Goal: Information Seeking & Learning: Find specific fact

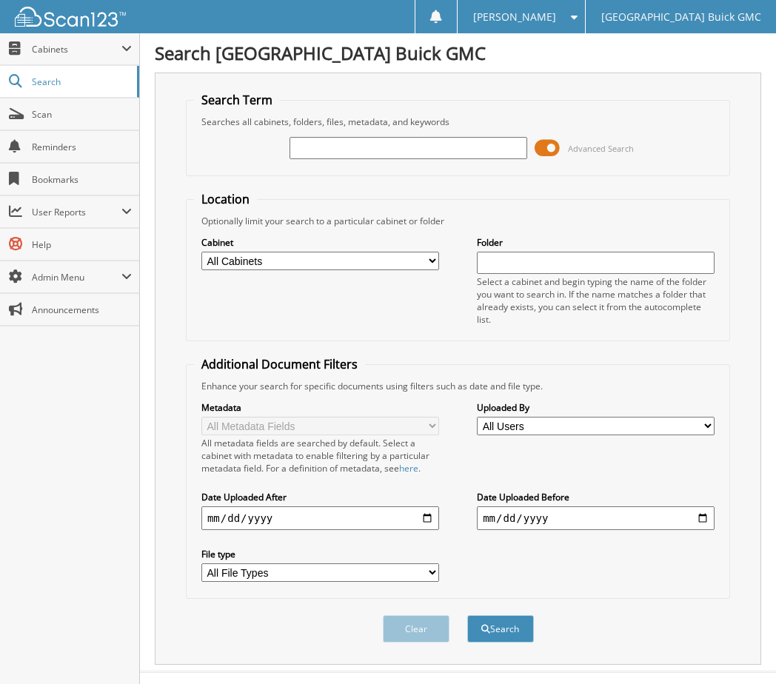
click at [360, 257] on select "All Cabinets 2017 DEALS 2018 DEALS 2019 DEALS 2020 DEALS 2021 CAR DEALS 2022 CA…" at bounding box center [320, 261] width 238 height 19
select select "9348"
click at [201, 252] on select "All Cabinets 2017 DEALS 2018 DEALS 2019 DEALS 2020 DEALS 2021 CAR DEALS 2022 CA…" at bounding box center [320, 261] width 238 height 19
click at [533, 259] on input "text" at bounding box center [596, 263] width 238 height 22
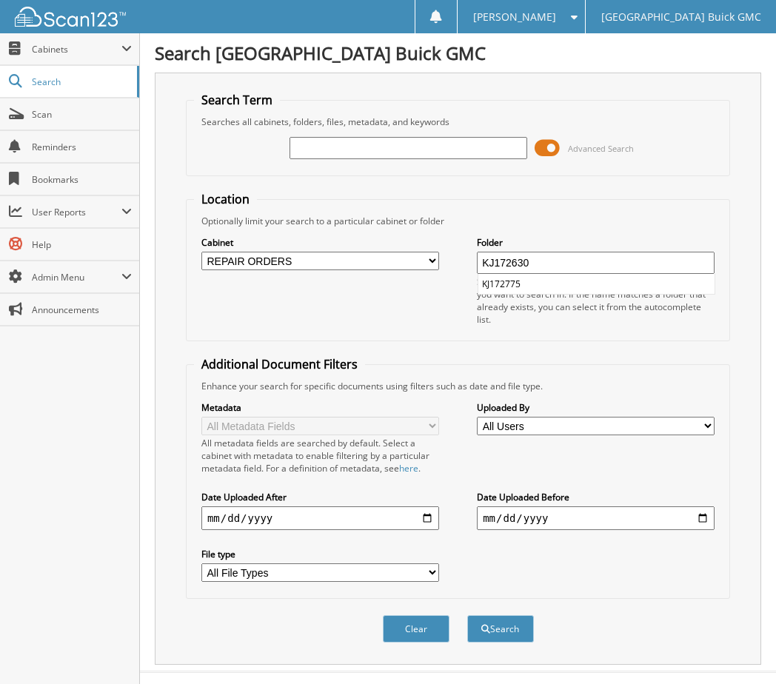
type input "KJ172630"
click at [467, 616] on button "Search" at bounding box center [500, 629] width 67 height 27
drag, startPoint x: 586, startPoint y: 263, endPoint x: 436, endPoint y: 270, distance: 150.5
click at [436, 270] on div "Cabinet All Cabinets 2017 DEALS 2018 DEALS 2019 DEALS 2020 DEALS 2021 CAR DEALS" at bounding box center [458, 280] width 528 height 106
drag, startPoint x: 326, startPoint y: 153, endPoint x: 319, endPoint y: 148, distance: 8.4
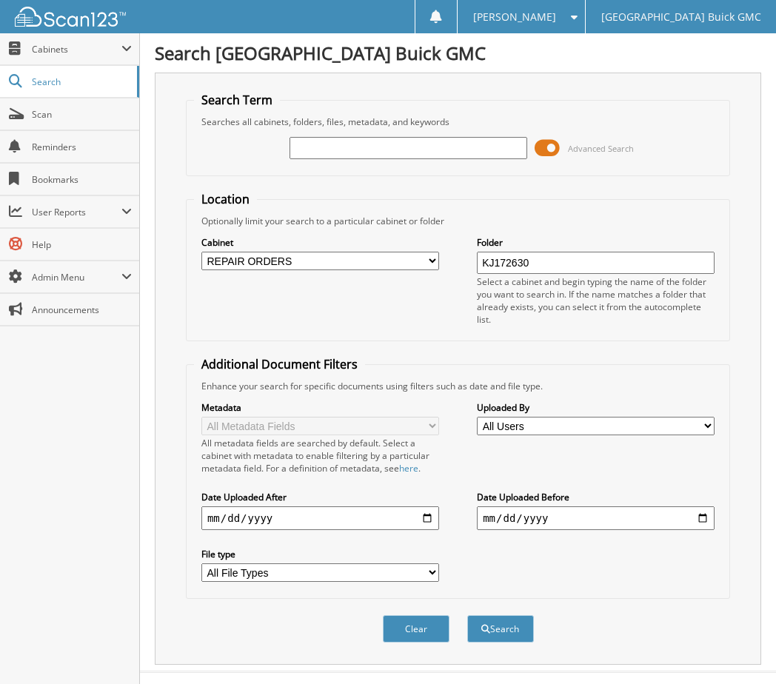
paste input "Requesting payment $938.36 Claim# 46294079 RO# 6166702 Thank you,"
type input "Requesting payment $938.36 Claim# 46294079 RO# 6166702 Thank you,"
drag, startPoint x: 519, startPoint y: 148, endPoint x: 257, endPoint y: 159, distance: 262.4
click at [257, 159] on div "Requesting payment $938.36 Claim# 46294079 RO# 6166702 Thank you, Advanced Sear…" at bounding box center [458, 148] width 528 height 40
drag, startPoint x: 555, startPoint y: 258, endPoint x: 469, endPoint y: 266, distance: 86.2
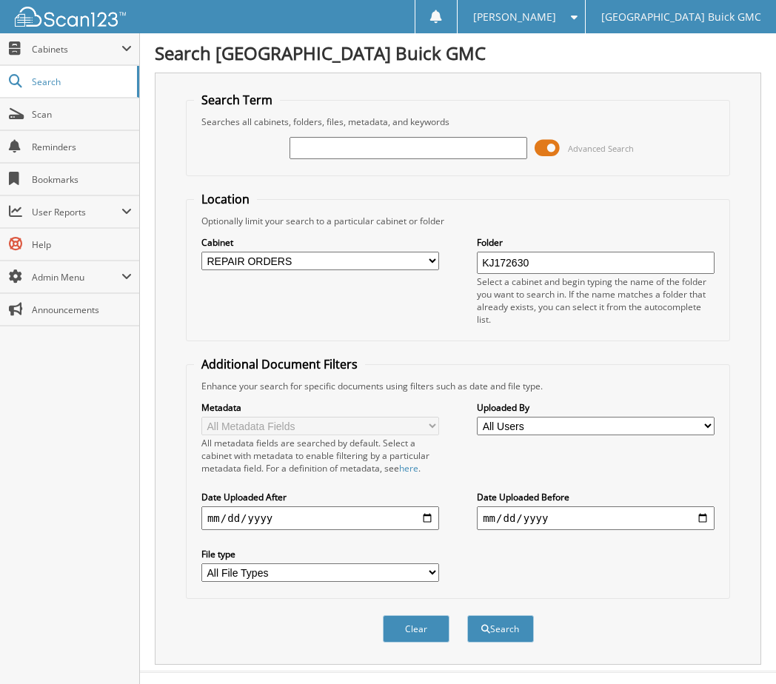
click at [469, 266] on div "Cabinet All Cabinets 2017 DEALS 2018 DEALS 2019 DEALS 2020 DEALS 2021 CAR DEALS" at bounding box center [458, 280] width 528 height 106
paste input "KJ172630"
type input "KJ172630"
click at [498, 624] on button "Search" at bounding box center [500, 629] width 67 height 27
drag, startPoint x: 365, startPoint y: 143, endPoint x: 293, endPoint y: 147, distance: 72.0
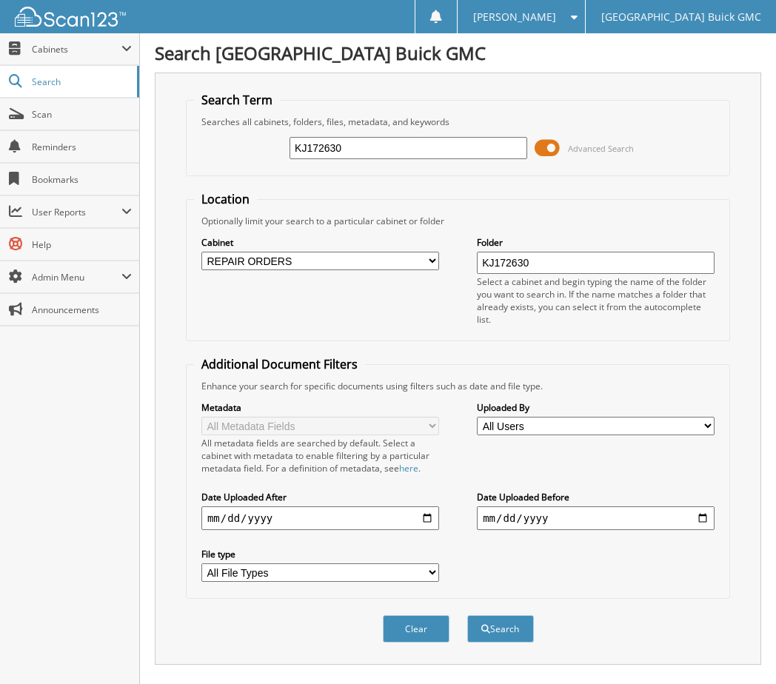
click at [293, 147] on input "KJ172630" at bounding box center [409, 148] width 238 height 22
type input "172630"
click at [467, 616] on button "Search" at bounding box center [500, 629] width 67 height 27
click at [56, 56] on span "Cabinets" at bounding box center [69, 49] width 139 height 32
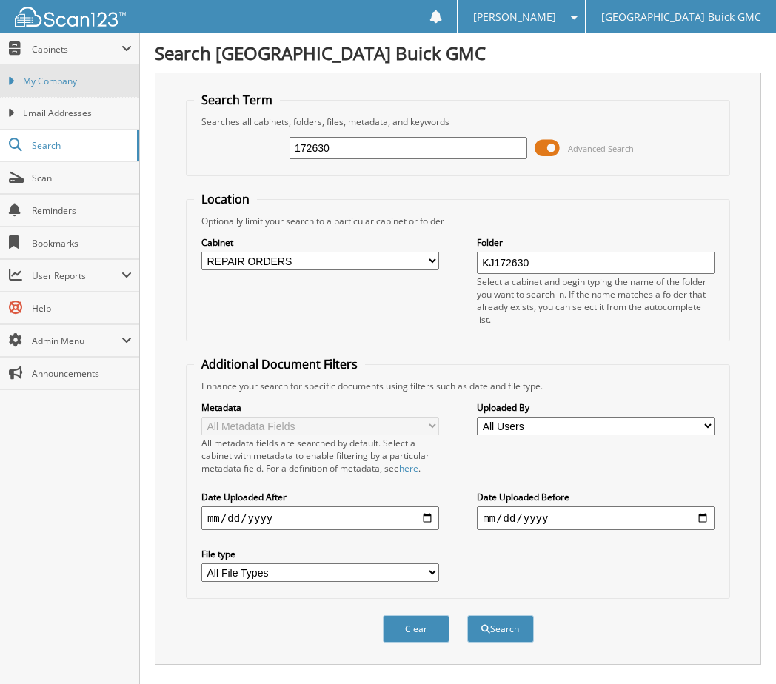
click at [46, 76] on span "My Company" at bounding box center [77, 81] width 109 height 13
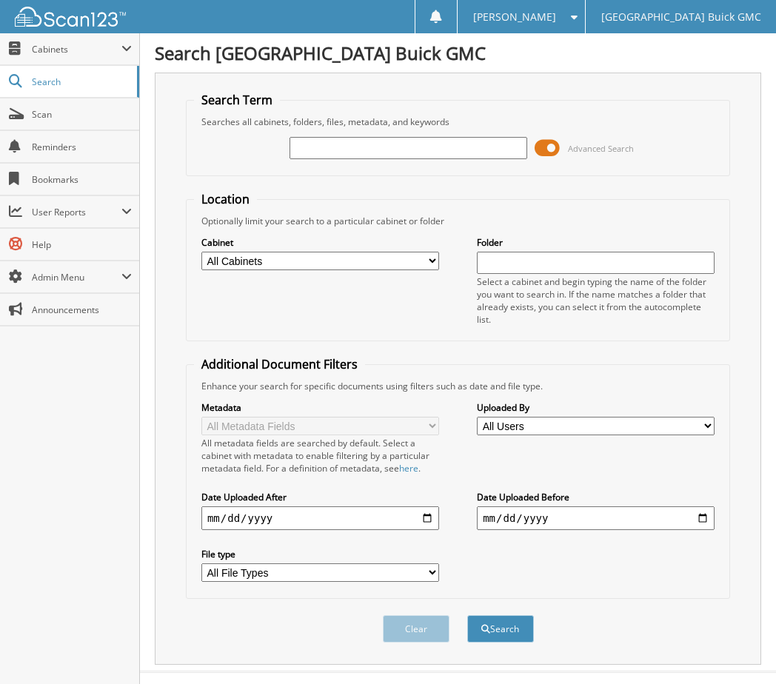
click at [430, 256] on select "All Cabinets 2017 DEALS 2018 DEALS 2019 DEALS 2020 DEALS 2021 CAR DEALS 2022 CA…" at bounding box center [320, 261] width 238 height 19
select select "49766"
click at [201, 252] on select "All Cabinets 2017 DEALS 2018 DEALS 2019 DEALS 2020 DEALS 2021 CAR DEALS 2022 CA…" at bounding box center [320, 261] width 238 height 19
click at [374, 152] on input "text" at bounding box center [409, 148] width 238 height 22
type input "G43840A"
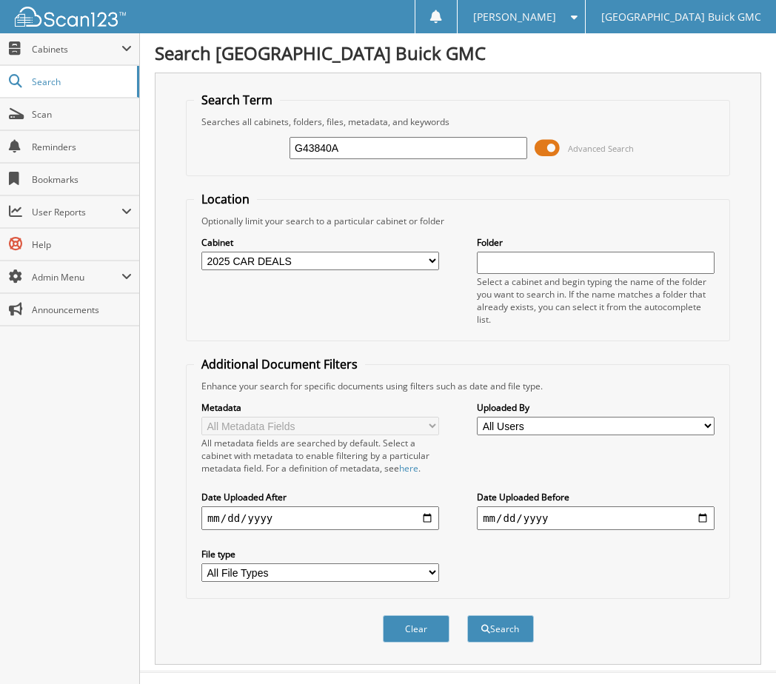
click at [467, 616] on button "Search" at bounding box center [500, 629] width 67 height 27
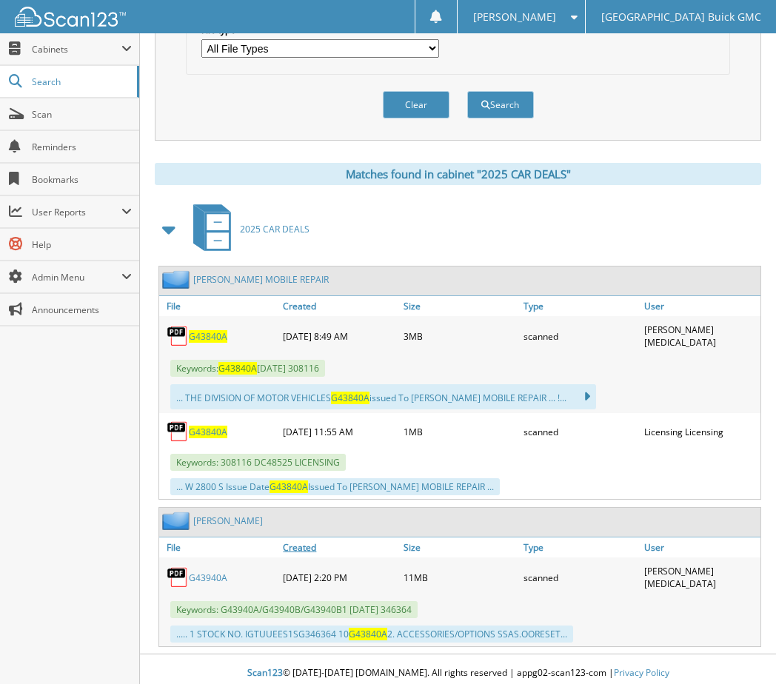
scroll to position [527, 0]
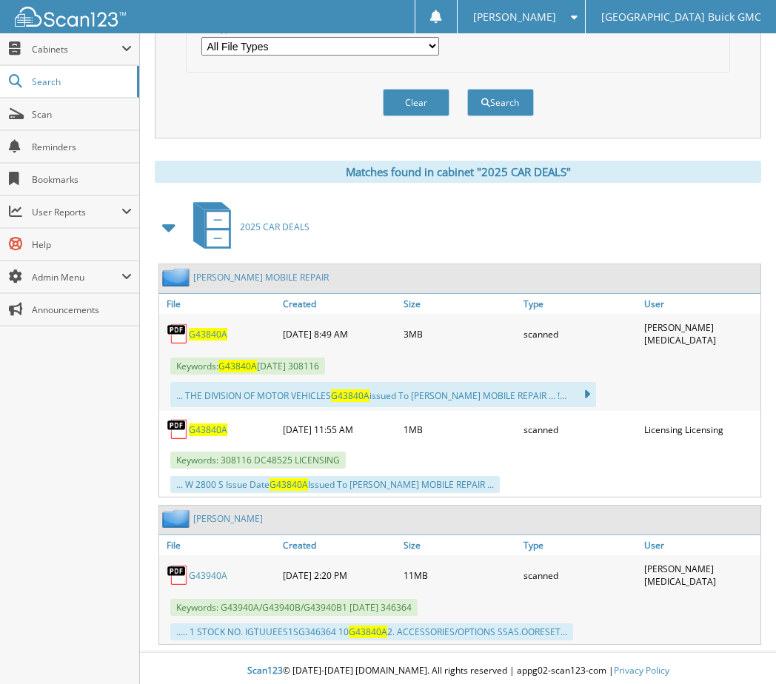
click at [207, 329] on span "G43840A" at bounding box center [208, 334] width 39 height 13
click at [207, 427] on span "G43840A" at bounding box center [208, 430] width 39 height 13
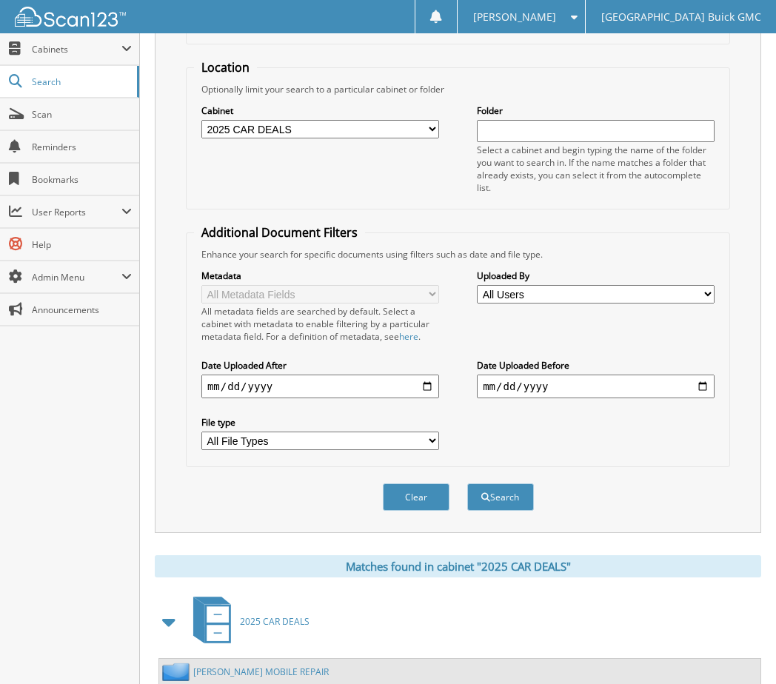
scroll to position [0, 0]
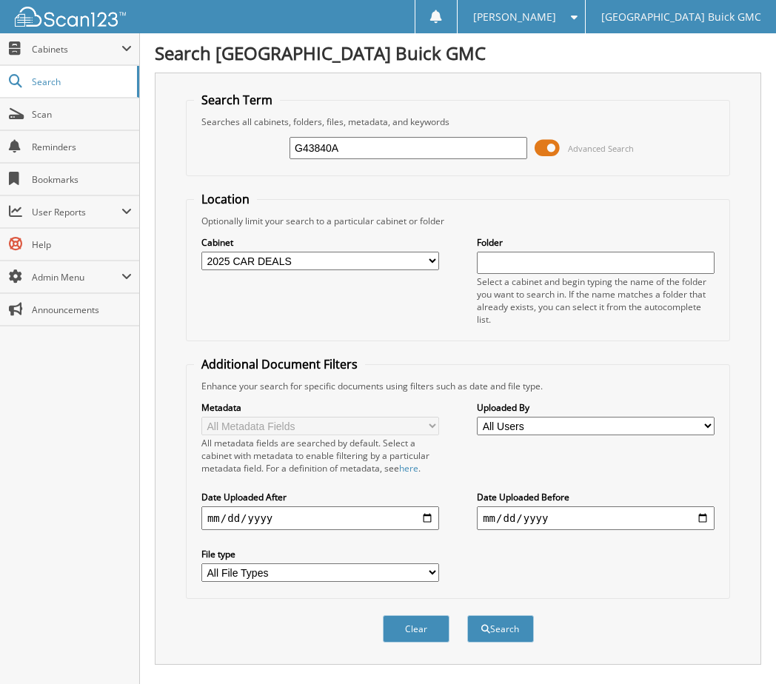
click at [404, 263] on select "All Cabinets 2017 DEALS 2018 DEALS 2019 DEALS 2020 DEALS 2021 CAR DEALS 2022 CA…" at bounding box center [320, 261] width 238 height 19
select select "9348"
click at [201, 252] on select "All Cabinets 2017 DEALS 2018 DEALS 2019 DEALS 2020 DEALS 2021 CAR DEALS 2022 CA…" at bounding box center [320, 261] width 238 height 19
drag, startPoint x: 364, startPoint y: 141, endPoint x: 260, endPoint y: 143, distance: 103.7
click at [260, 144] on div "G43840A Advanced Search" at bounding box center [458, 148] width 528 height 40
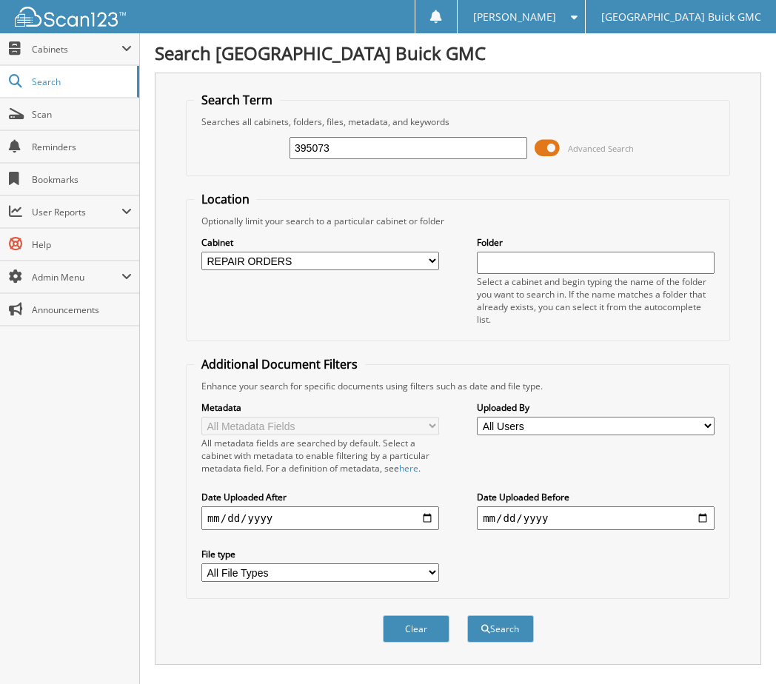
type input "395073"
click at [467, 616] on button "Search" at bounding box center [500, 629] width 67 height 27
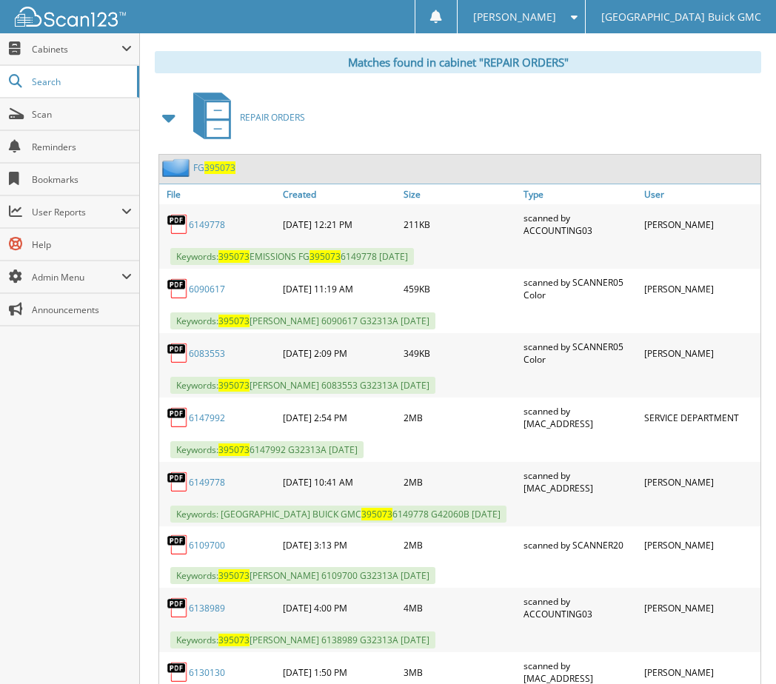
scroll to position [667, 0]
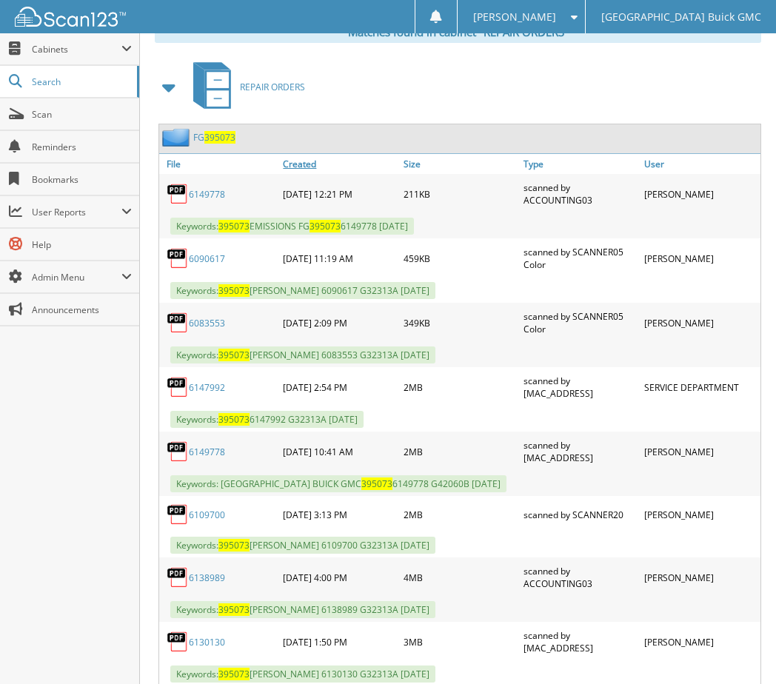
click at [298, 162] on link "Created" at bounding box center [339, 164] width 120 height 20
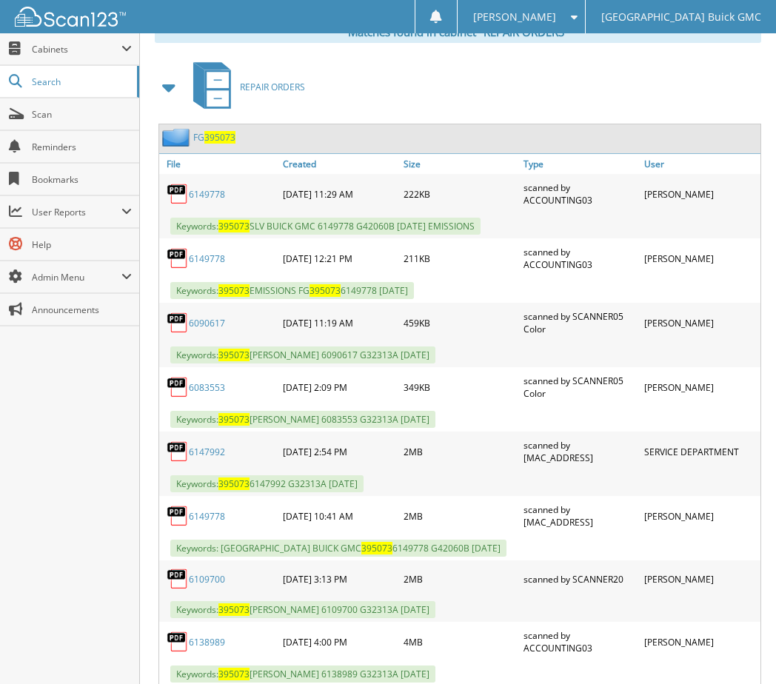
click at [201, 193] on link "6149778" at bounding box center [207, 194] width 36 height 13
click at [199, 258] on link "6149778" at bounding box center [207, 259] width 36 height 13
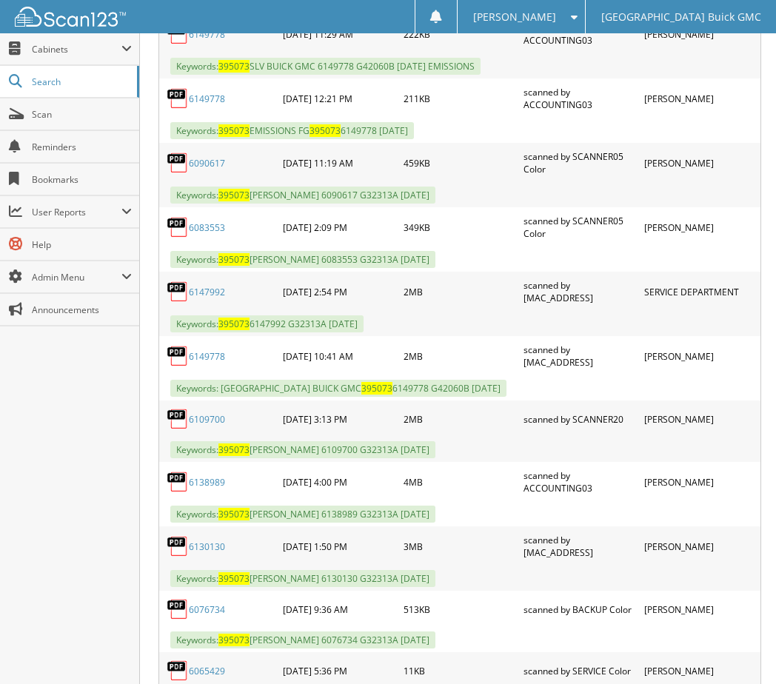
scroll to position [889, 0]
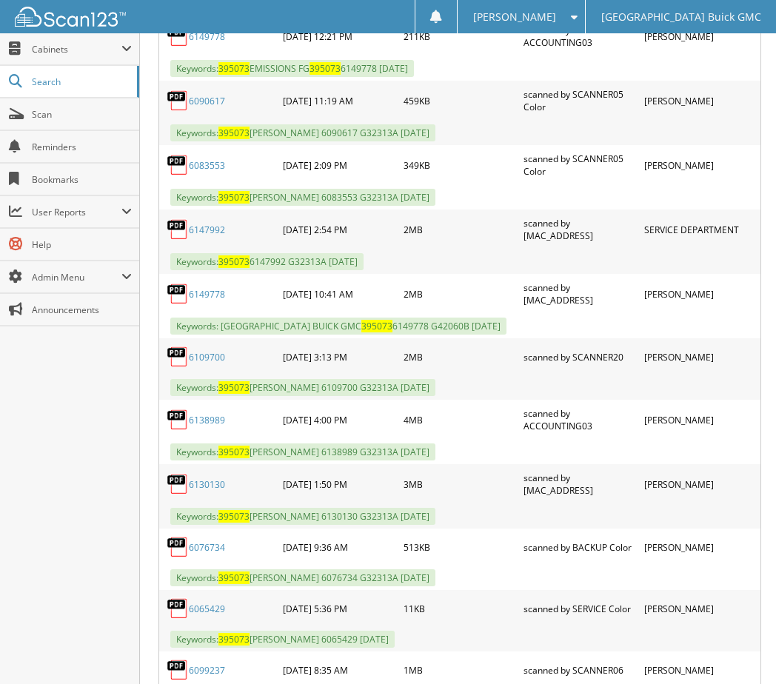
click at [196, 293] on link "6149778" at bounding box center [207, 294] width 36 height 13
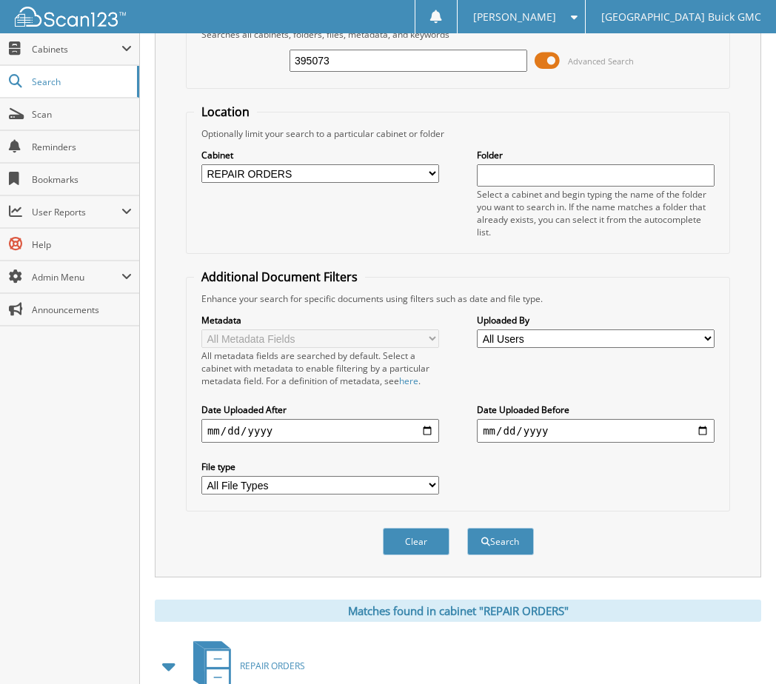
scroll to position [0, 0]
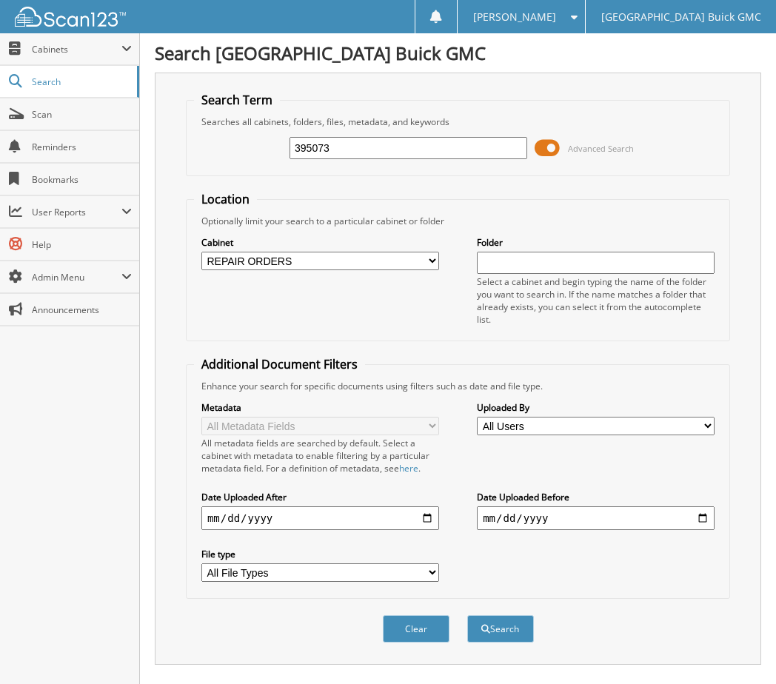
drag, startPoint x: 357, startPoint y: 142, endPoint x: 282, endPoint y: 144, distance: 74.8
click at [282, 144] on div "395073 Advanced Search" at bounding box center [458, 148] width 528 height 40
type input "G42060B"
click at [394, 258] on select "All Cabinets 2017 DEALS 2018 DEALS 2019 DEALS 2020 DEALS 2021 CAR DEALS 2022 CA…" at bounding box center [320, 261] width 238 height 19
select select
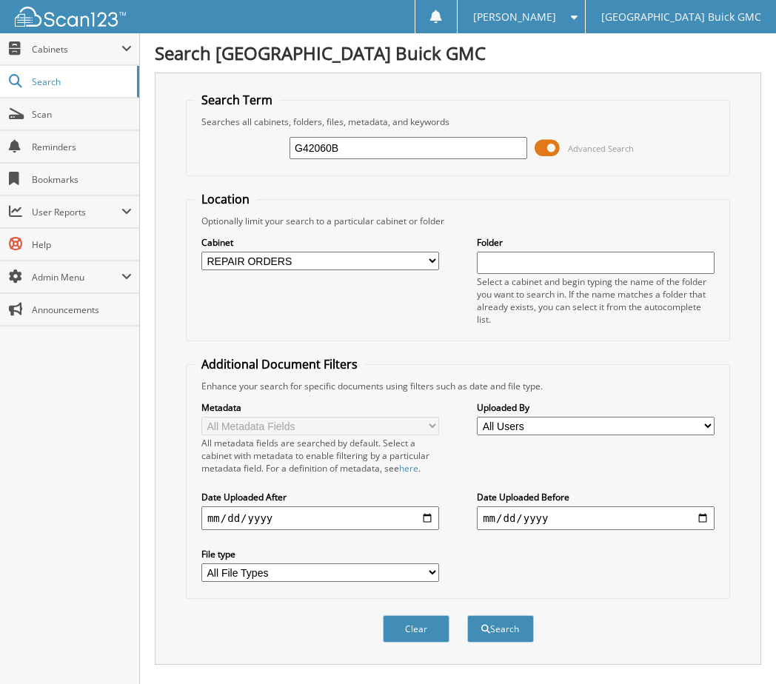
click at [201, 252] on select "All Cabinets 2017 DEALS 2018 DEALS 2019 DEALS 2020 DEALS 2021 CAR DEALS 2022 CA…" at bounding box center [320, 261] width 238 height 19
click at [499, 624] on button "Search" at bounding box center [500, 629] width 67 height 27
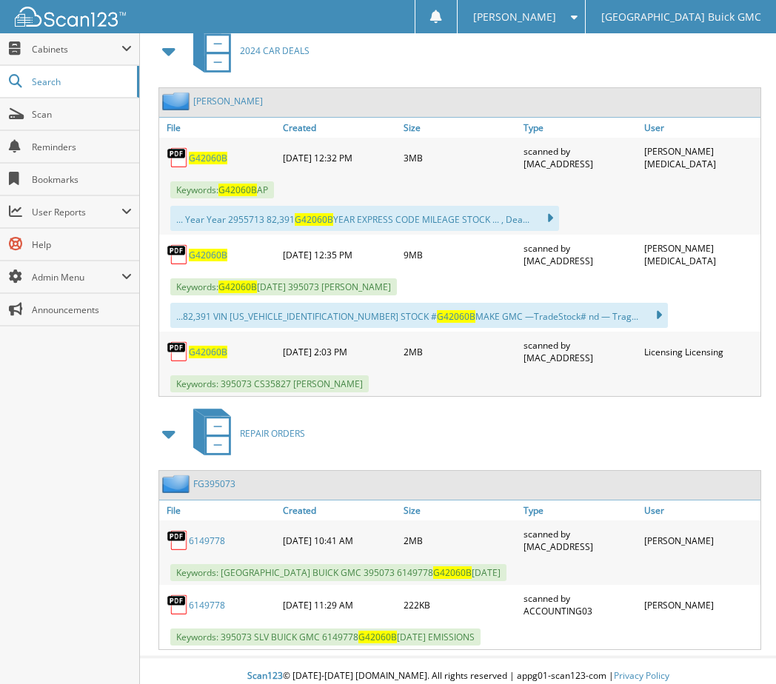
scroll to position [714, 0]
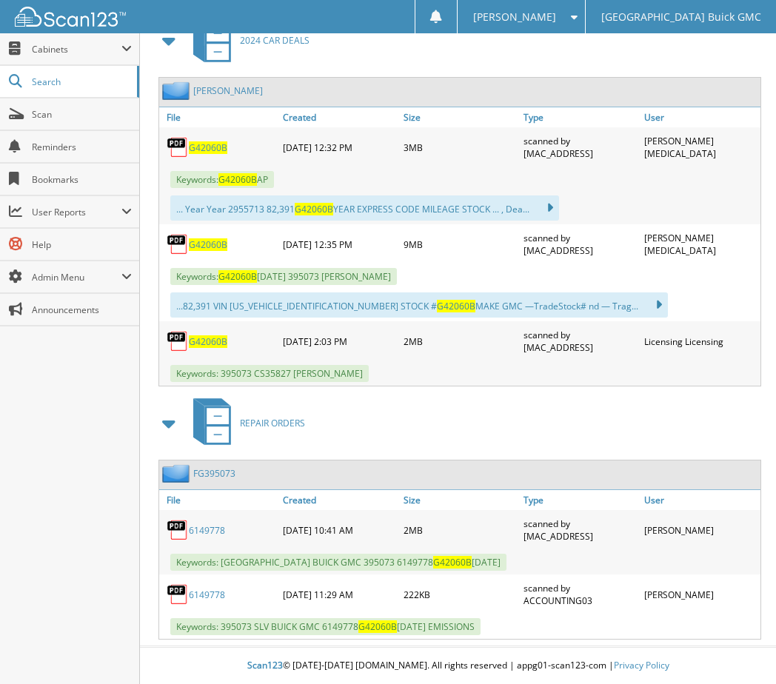
click at [186, 144] on img at bounding box center [178, 147] width 22 height 22
click at [198, 144] on span "G42060B" at bounding box center [208, 147] width 39 height 13
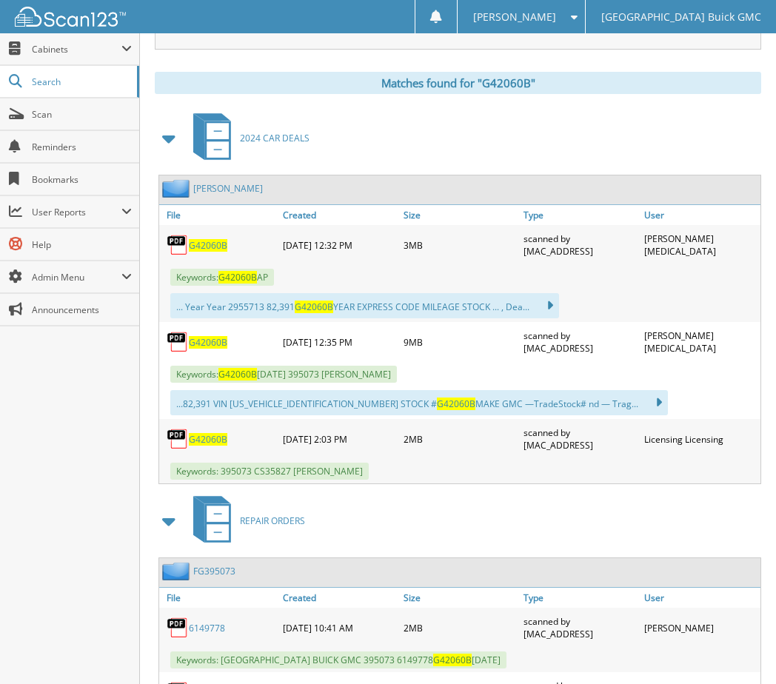
scroll to position [418, 0]
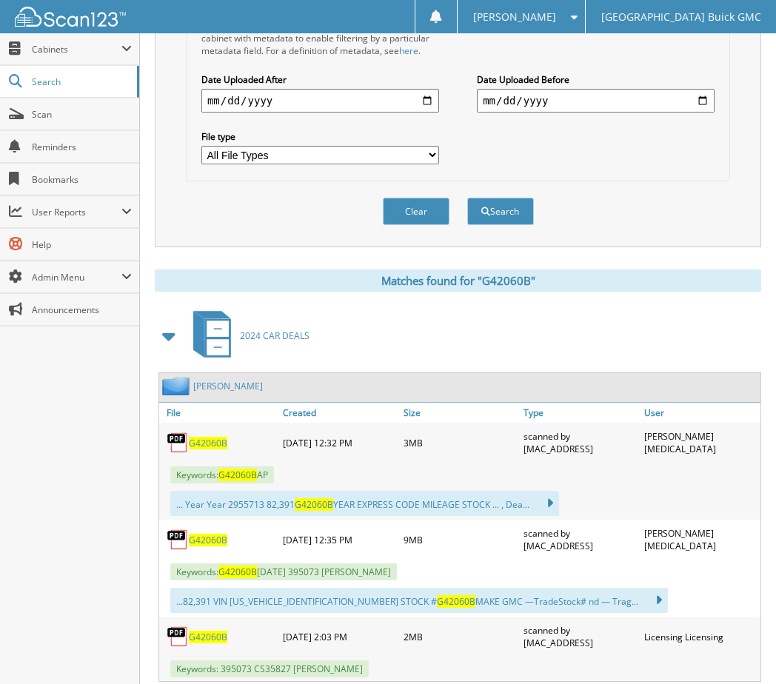
click at [210, 542] on span "G42060B" at bounding box center [208, 540] width 39 height 13
click at [41, 108] on span "Scan" at bounding box center [82, 114] width 100 height 13
